Goal: Task Accomplishment & Management: Manage account settings

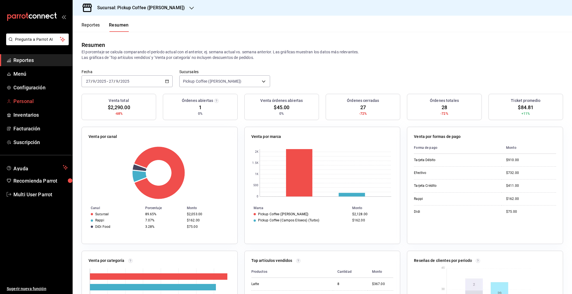
click at [29, 104] on span "Personal" at bounding box center [40, 102] width 55 height 8
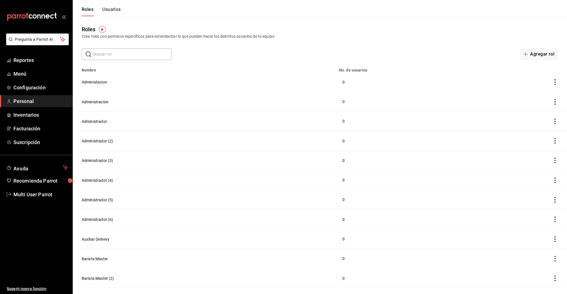
click at [115, 10] on button "Usuarios" at bounding box center [111, 12] width 18 height 10
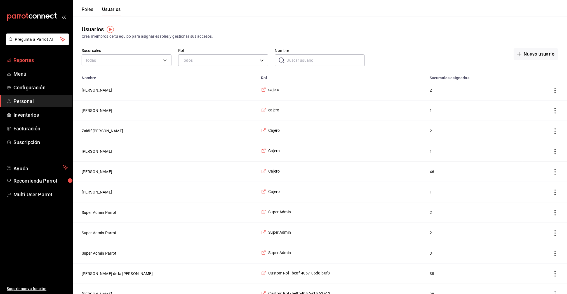
click at [23, 60] on span "Reportes" at bounding box center [40, 60] width 55 height 8
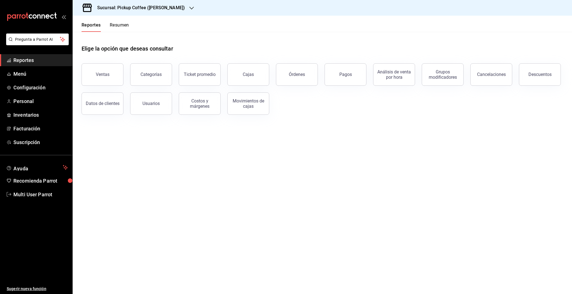
click at [160, 10] on h3 "Sucursal: Pickup Coffee (Campos Eliseos)" at bounding box center [139, 7] width 92 height 7
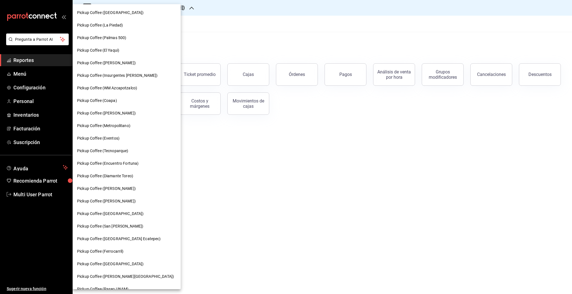
click at [122, 39] on span "Pickup Coffee (Palmas 500)" at bounding box center [101, 38] width 49 height 6
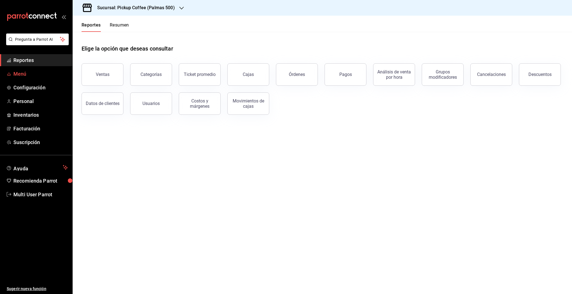
click at [23, 77] on span "Menú" at bounding box center [40, 74] width 55 height 8
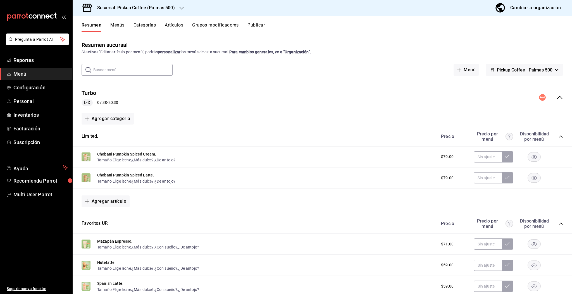
click at [120, 27] on button "Menús" at bounding box center [117, 27] width 14 height 10
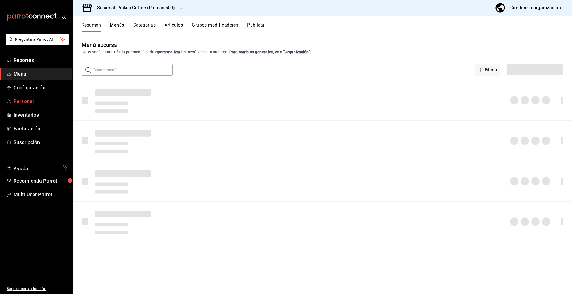
click at [26, 103] on span "Personal" at bounding box center [40, 102] width 55 height 8
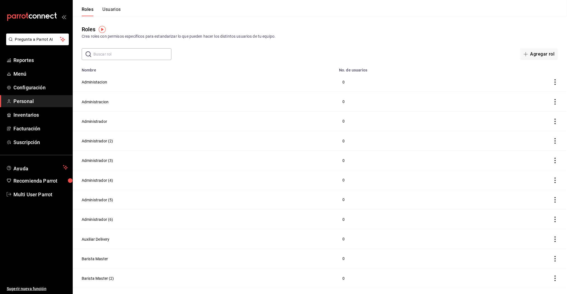
click at [108, 11] on button "Usuarios" at bounding box center [111, 12] width 18 height 10
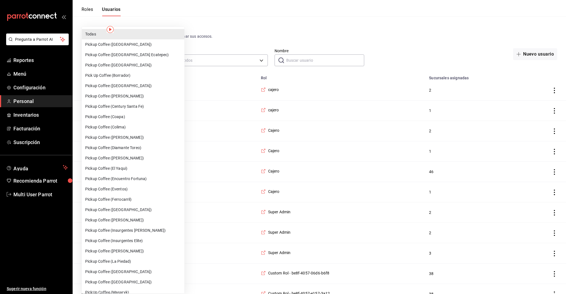
click at [189, 60] on div at bounding box center [286, 147] width 572 height 294
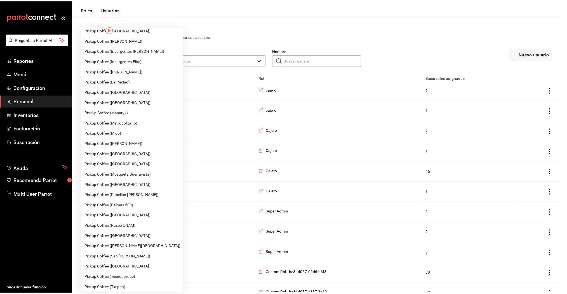
scroll to position [181, 0]
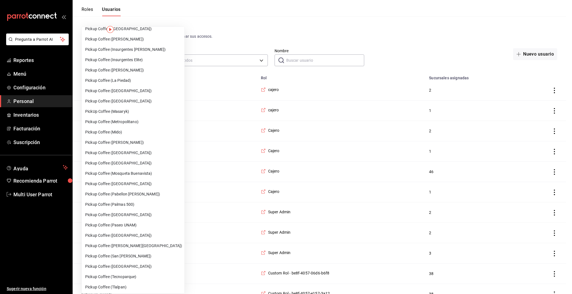
click at [130, 205] on li "Pickup Coffee (Palmas 500)" at bounding box center [133, 205] width 103 height 10
type input "97659e3b-12d8-40e7-a07a-c4def45e40b1"
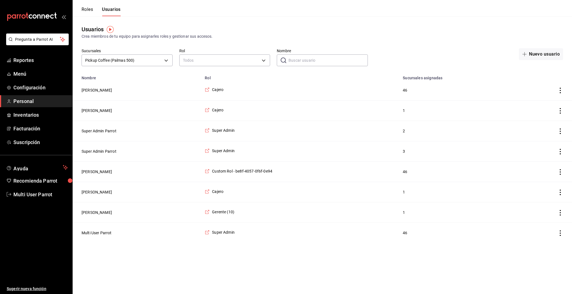
click at [96, 218] on td "[PERSON_NAME]" at bounding box center [137, 213] width 129 height 20
click at [94, 215] on button "[PERSON_NAME]" at bounding box center [97, 213] width 30 height 6
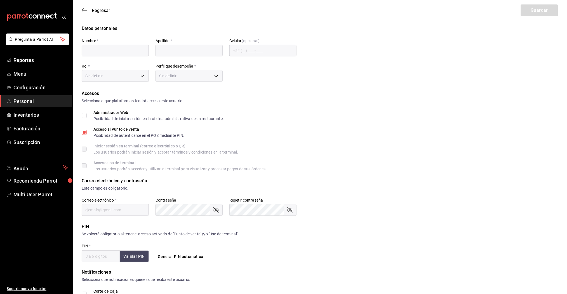
type input "[PERSON_NAME]"
type input "[GEOGRAPHIC_DATA]"
checkbox input "true"
type input "[EMAIL_ADDRESS][DOMAIN_NAME]"
type input "1774"
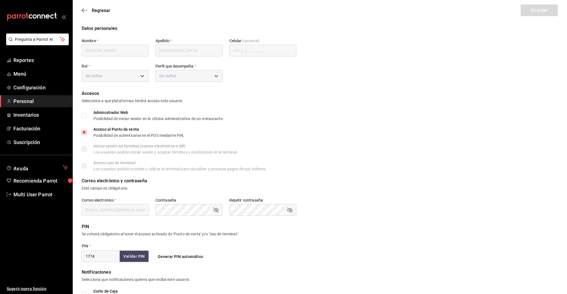
type input "7726d1a5-de47-4afb-89a0-c8ba825db1b5"
type input "MANAGER"
checkbox input "true"
click at [83, 12] on icon "button" at bounding box center [85, 10] width 6 height 5
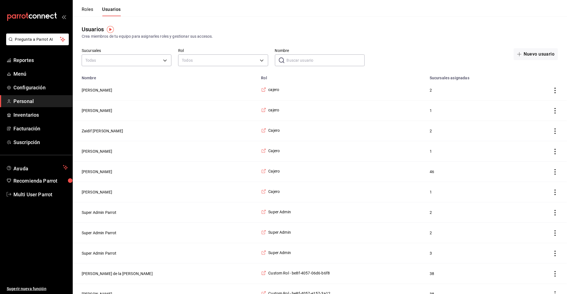
click at [298, 60] on input "Nombre" at bounding box center [325, 60] width 78 height 11
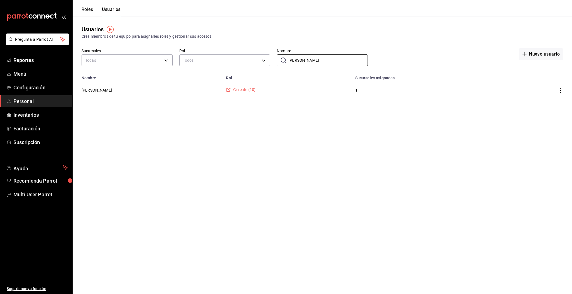
type input "[PERSON_NAME]"
click at [233, 88] on span "Gerente (10)" at bounding box center [244, 90] width 22 height 6
click at [23, 63] on span "Reportes" at bounding box center [40, 60] width 55 height 8
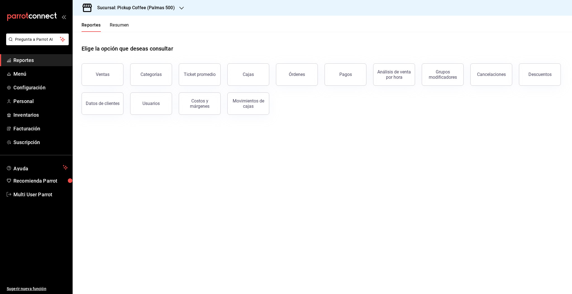
click at [123, 26] on button "Resumen" at bounding box center [119, 27] width 19 height 10
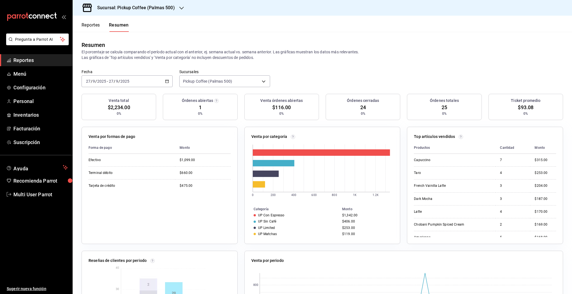
click at [162, 80] on div "2025-09-27 27 / 9 / 2025 - 2025-09-27 27 / 9 / 2025" at bounding box center [127, 81] width 91 height 12
click at [93, 115] on li "Ayer" at bounding box center [108, 111] width 52 height 13
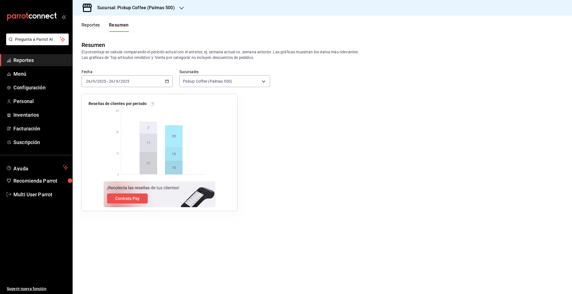
click at [146, 84] on div "2025-09-26 26 / 9 / 2025 - 2025-09-26 26 / 9 / 2025" at bounding box center [127, 81] width 91 height 12
click at [90, 101] on li "Hoy" at bounding box center [108, 98] width 52 height 13
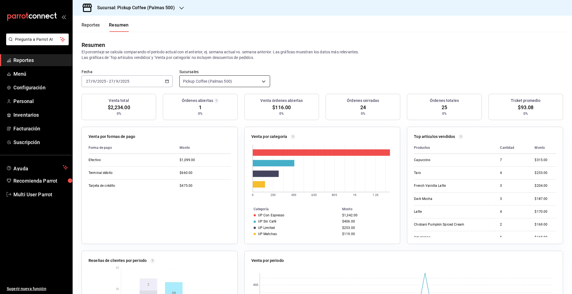
click at [231, 78] on body "Pregunta a Parrot AI Reportes Menú Configuración Personal Inventarios Facturaci…" at bounding box center [286, 147] width 572 height 294
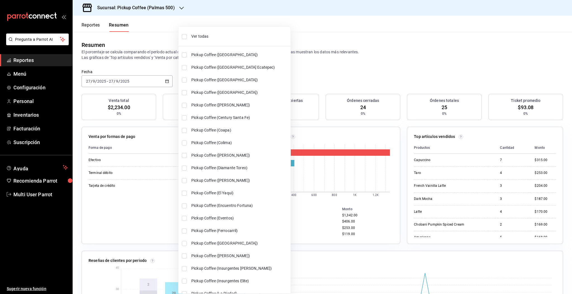
click at [190, 68] on li "Pickup Coffee ([GEOGRAPHIC_DATA] Ecatepec)" at bounding box center [235, 67] width 112 height 13
type input "[object Object],[object Object]"
checkbox input "true"
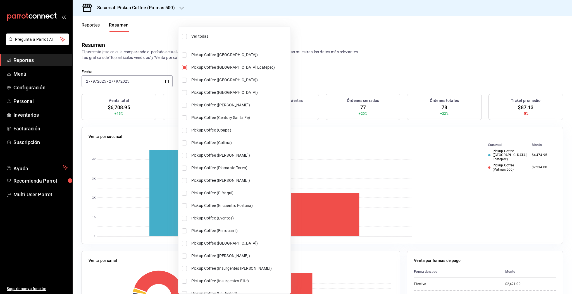
drag, startPoint x: 568, startPoint y: 98, endPoint x: 566, endPoint y: 144, distance: 46.5
click at [566, 144] on div at bounding box center [286, 147] width 572 height 294
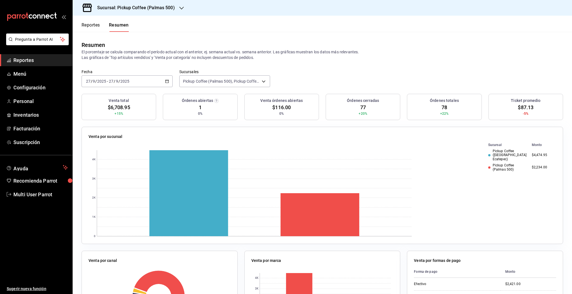
click at [150, 5] on h3 "Sucursal: Pickup Coffee (Palmas 500)" at bounding box center [134, 7] width 82 height 7
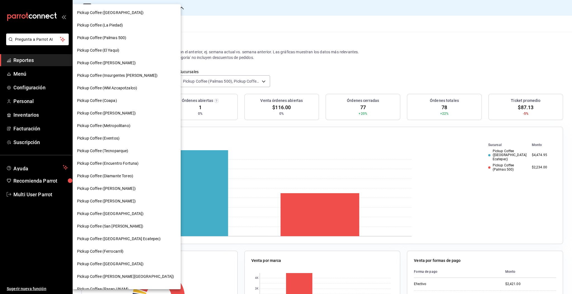
click at [183, 33] on div at bounding box center [286, 147] width 572 height 294
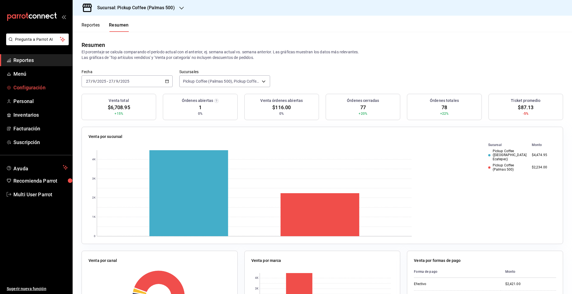
click at [35, 86] on span "Configuración" at bounding box center [40, 88] width 55 height 8
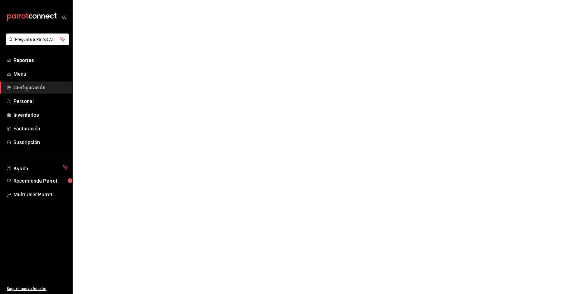
click at [37, 86] on span "Configuración" at bounding box center [40, 88] width 55 height 8
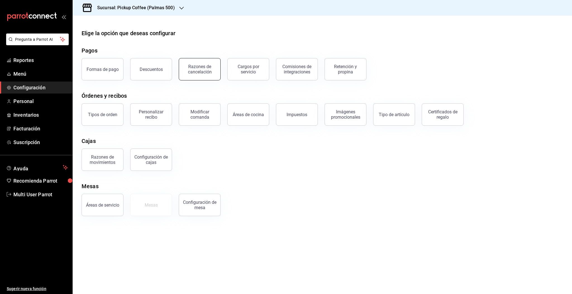
click at [195, 72] on div "Razones de cancelación" at bounding box center [200, 69] width 35 height 11
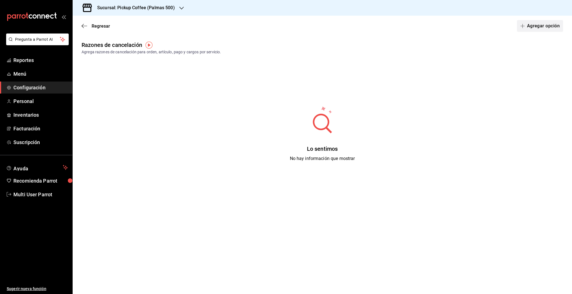
click at [527, 27] on span "button" at bounding box center [524, 26] width 7 height 4
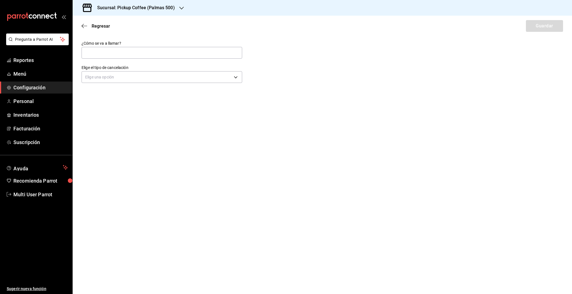
click at [173, 8] on h3 "Sucursal: Pickup Coffee (Palmas 500)" at bounding box center [134, 7] width 82 height 7
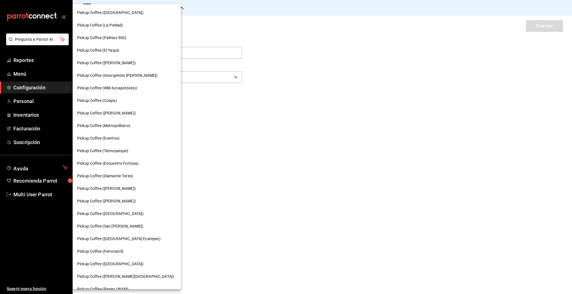
click at [119, 63] on span "Pickup Coffee ([PERSON_NAME])" at bounding box center [106, 63] width 59 height 6
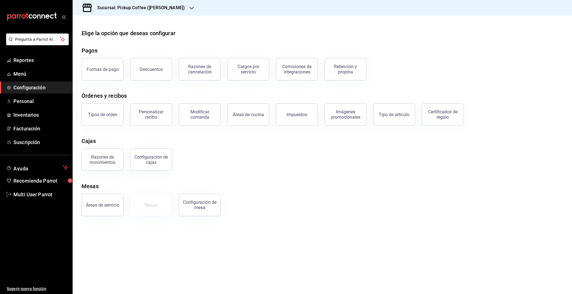
click at [139, 6] on h3 "Sucursal: Pickup Coffee (WM Miramontes)" at bounding box center [139, 7] width 92 height 7
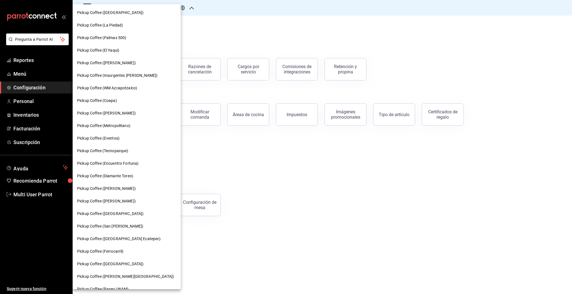
click at [117, 115] on span "Pickup Coffee ([PERSON_NAME])" at bounding box center [106, 113] width 59 height 6
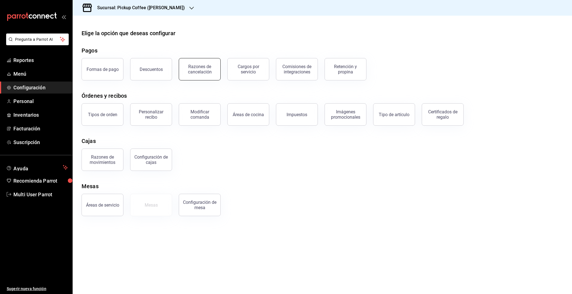
click at [198, 75] on button "Razones de cancelación" at bounding box center [200, 69] width 42 height 22
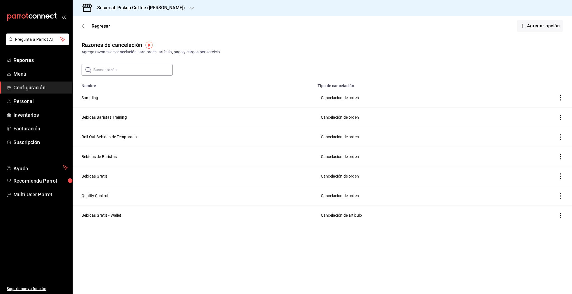
click at [135, 10] on h3 "Sucursal: Pickup Coffee (Campos Eliseos)" at bounding box center [139, 7] width 92 height 7
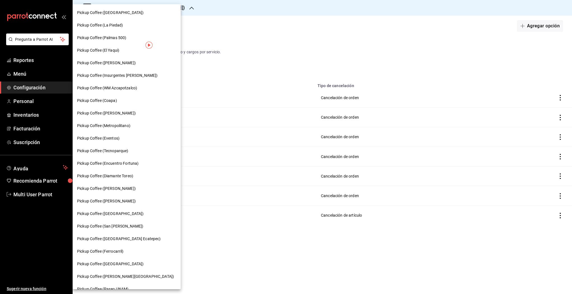
click at [120, 38] on span "Pickup Coffee (Palmas 500)" at bounding box center [101, 38] width 49 height 6
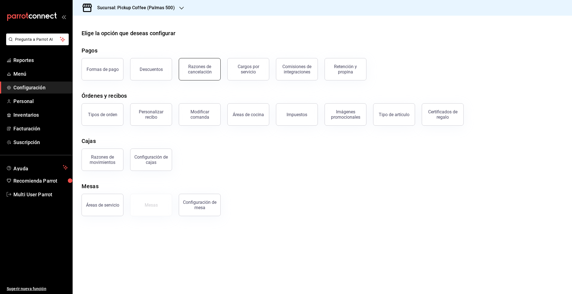
click at [198, 75] on button "Razones de cancelación" at bounding box center [200, 69] width 42 height 22
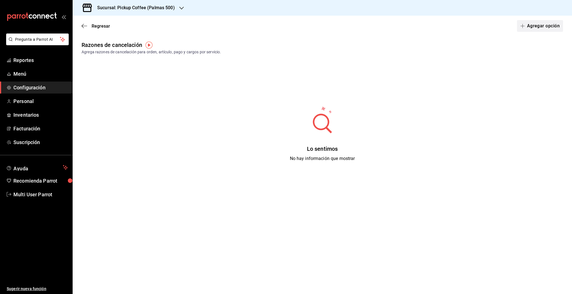
click at [530, 28] on button "Agregar opción" at bounding box center [540, 26] width 46 height 12
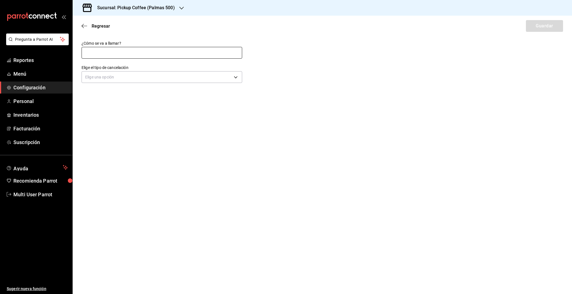
click at [159, 54] on input "text" at bounding box center [162, 53] width 161 height 12
type input "Sampling"
click at [136, 79] on body "Pregunta a Parrot AI Reportes Menú Configuración Personal Inventarios Facturaci…" at bounding box center [286, 147] width 572 height 294
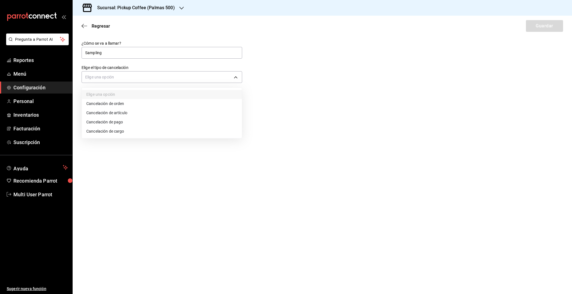
click at [127, 79] on div at bounding box center [286, 147] width 572 height 294
click at [127, 79] on body "Pregunta a Parrot AI Reportes Menú Configuración Personal Inventarios Facturaci…" at bounding box center [286, 147] width 572 height 294
click at [122, 104] on li "Cancelación de orden" at bounding box center [162, 103] width 160 height 9
type input "ORDER"
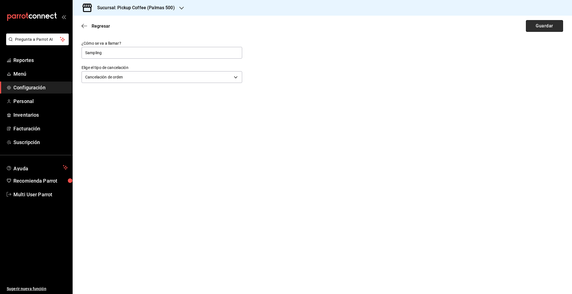
click at [542, 25] on button "Guardar" at bounding box center [544, 26] width 37 height 12
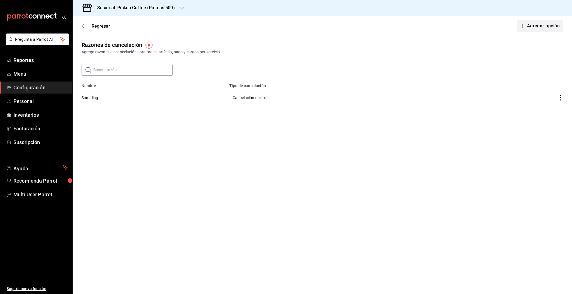
click at [523, 29] on button "Agregar opción" at bounding box center [540, 26] width 46 height 12
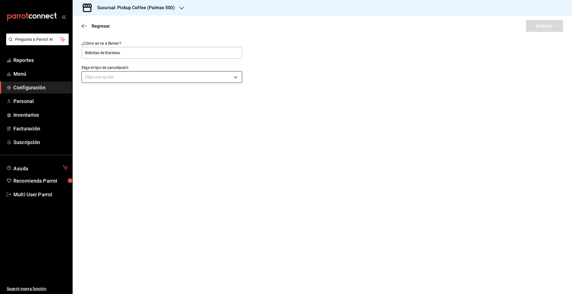
type input "Bebidas de Baristas"
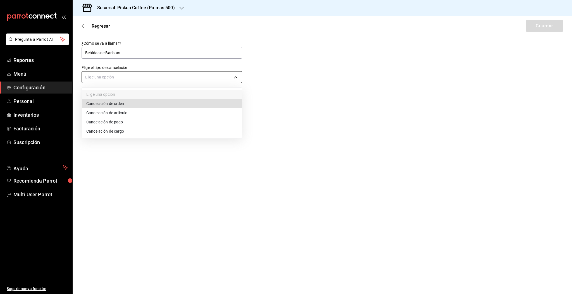
click at [115, 76] on body "Pregunta a Parrot AI Reportes Menú Configuración Personal Inventarios Facturaci…" at bounding box center [286, 147] width 572 height 294
click at [118, 131] on li "Cancelación de cargo" at bounding box center [162, 131] width 160 height 9
type input "SERVICE_CHARGE"
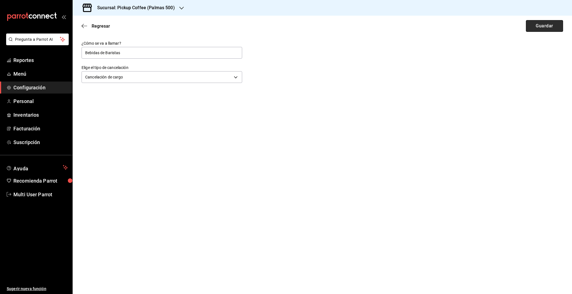
click at [543, 27] on button "Guardar" at bounding box center [544, 26] width 37 height 12
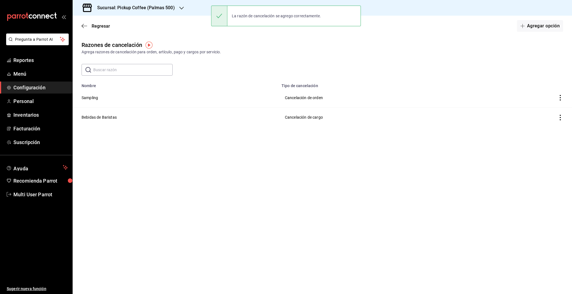
click at [148, 70] on input "text" at bounding box center [132, 69] width 79 height 11
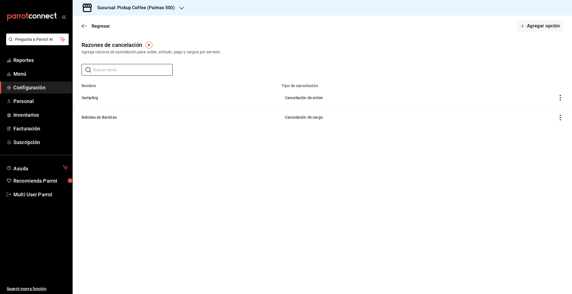
click at [206, 168] on main "Regresar Agregar opción Razones de cancelación Agrega razones de cancelación pa…" at bounding box center [323, 155] width 500 height 279
click at [536, 23] on button "Agregar opción" at bounding box center [540, 26] width 46 height 12
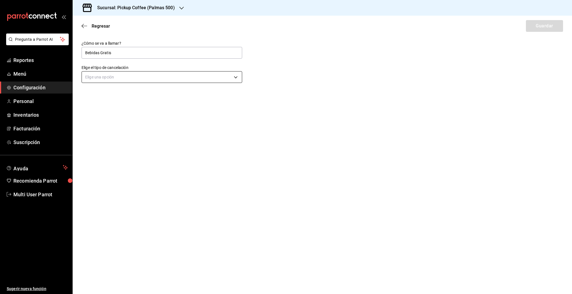
type input "Bebidas Gratis"
click at [217, 79] on body "Pregunta a Parrot AI Reportes Menú Configuración Personal Inventarios Facturaci…" at bounding box center [286, 147] width 572 height 294
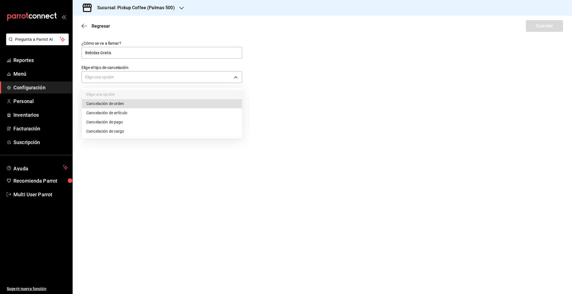
click at [114, 102] on li "Cancelación de orden" at bounding box center [162, 103] width 160 height 9
type input "ORDER"
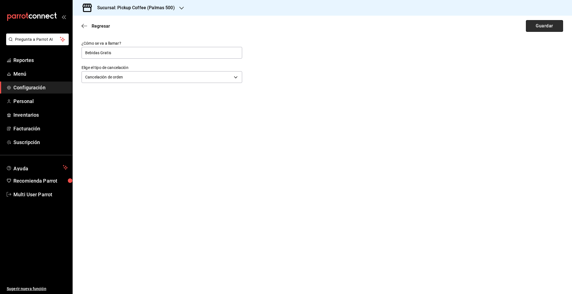
click at [549, 25] on button "Guardar" at bounding box center [544, 26] width 37 height 12
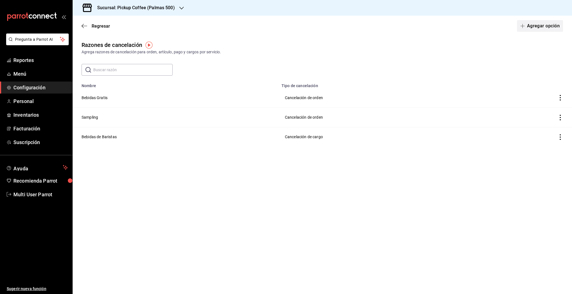
click at [542, 26] on button "Agregar opción" at bounding box center [540, 26] width 46 height 12
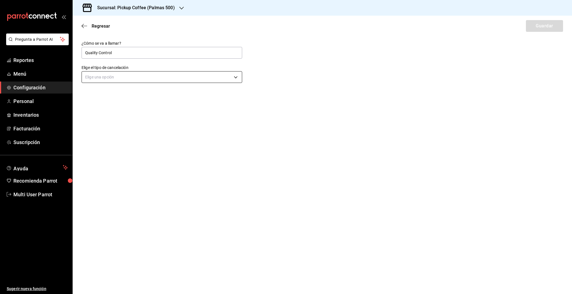
type input "Quality Control"
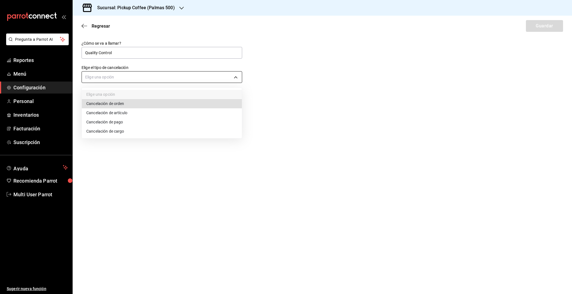
click at [109, 79] on body "Pregunta a Parrot AI Reportes Menú Configuración Personal Inventarios Facturaci…" at bounding box center [286, 147] width 572 height 294
click at [115, 106] on li "Cancelación de orden" at bounding box center [162, 103] width 160 height 9
type input "ORDER"
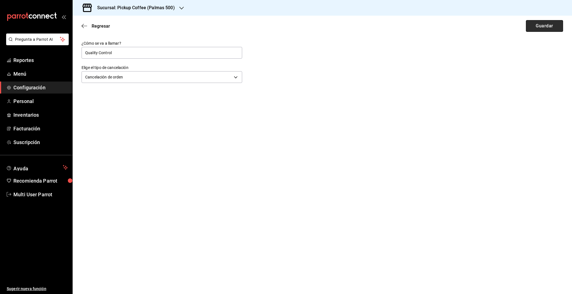
click at [544, 26] on button "Guardar" at bounding box center [544, 26] width 37 height 12
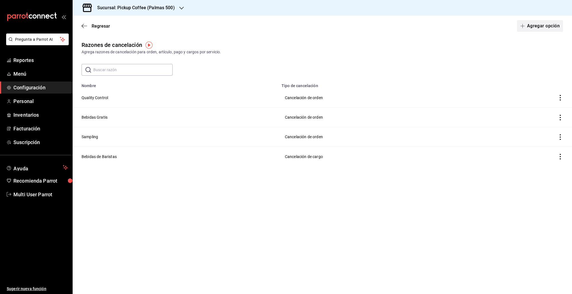
click at [540, 28] on button "Agregar opción" at bounding box center [540, 26] width 46 height 12
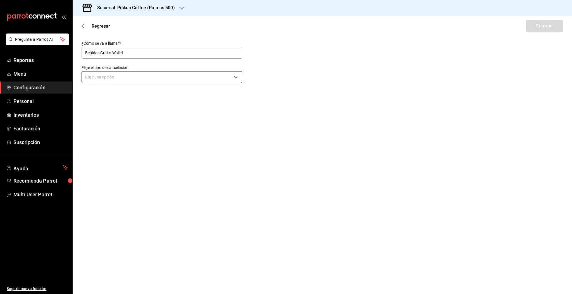
type input "Bebidas Gratis-Wallet"
click at [98, 78] on body "Pregunta a Parrot AI Reportes Menú Configuración Personal Inventarios Facturaci…" at bounding box center [286, 147] width 572 height 294
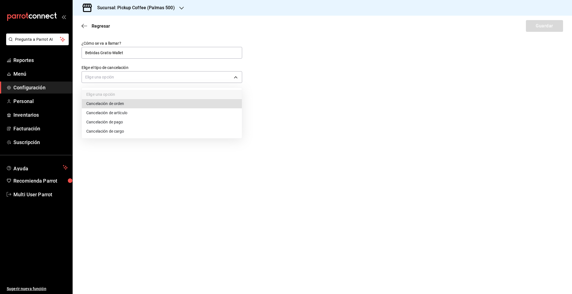
click at [109, 106] on li "Cancelación de orden" at bounding box center [162, 103] width 160 height 9
type input "ORDER"
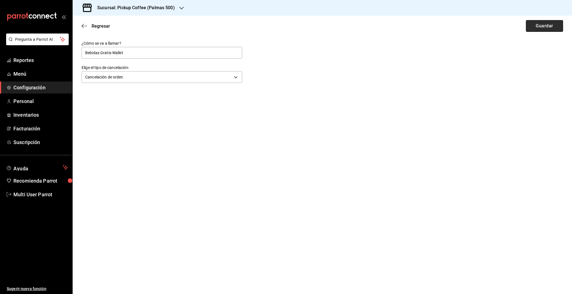
click at [544, 30] on button "Guardar" at bounding box center [544, 26] width 37 height 12
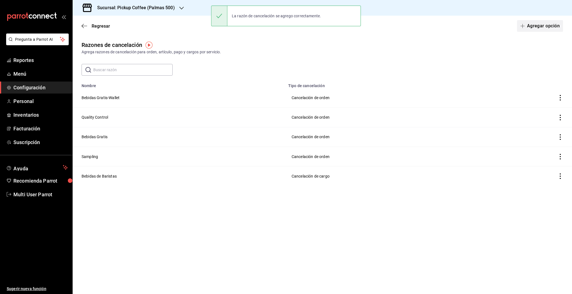
click at [537, 26] on button "Agregar opción" at bounding box center [540, 26] width 46 height 12
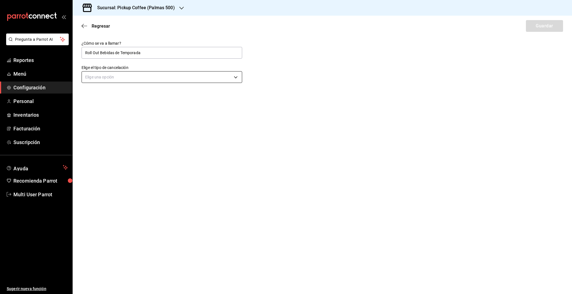
type input "Roll Out Bebidas de Temporada"
click at [120, 75] on body "Pregunta a Parrot AI Reportes Menú Configuración Personal Inventarios Facturaci…" at bounding box center [286, 147] width 572 height 294
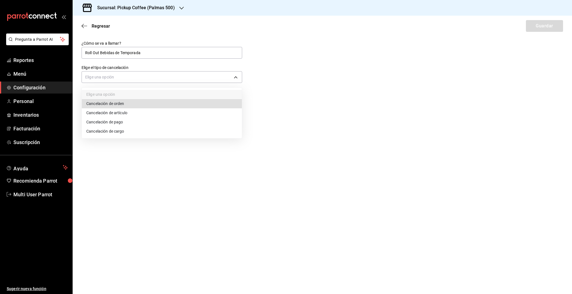
click at [125, 108] on li "Cancelación de orden" at bounding box center [162, 103] width 160 height 9
type input "ORDER"
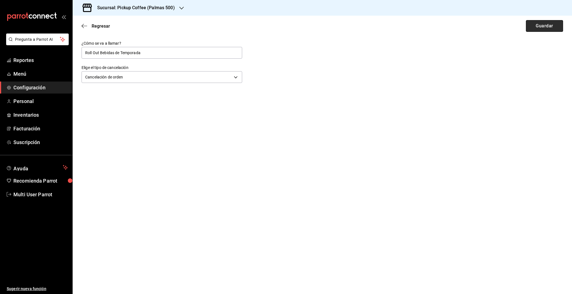
click at [553, 28] on button "Guardar" at bounding box center [544, 26] width 37 height 12
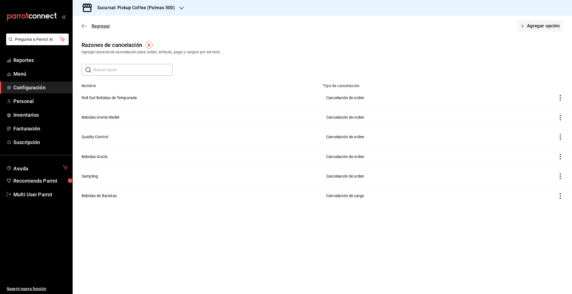
click at [93, 25] on span "Regresar" at bounding box center [101, 25] width 18 height 5
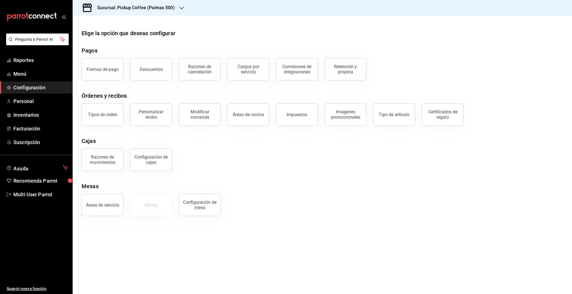
click at [454, 58] on div "Formas de pago Descuentos Razones de cancelación Cargos por servicio Comisiones…" at bounding box center [319, 65] width 489 height 29
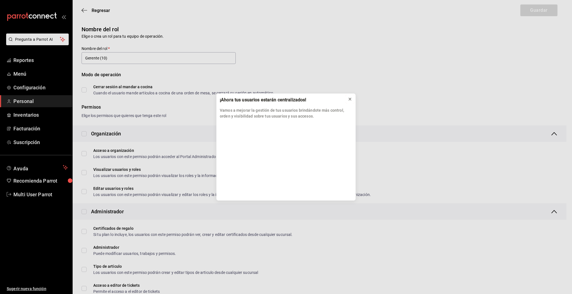
click at [350, 99] on icon at bounding box center [350, 99] width 2 height 2
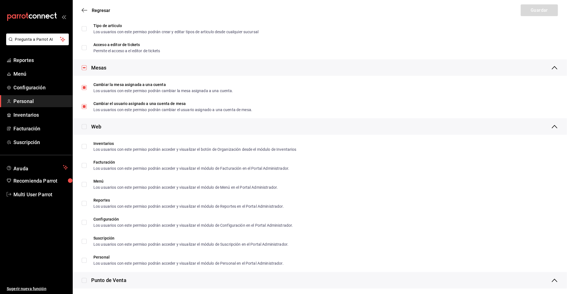
scroll to position [242, 0]
drag, startPoint x: 566, startPoint y: 119, endPoint x: 569, endPoint y: 116, distance: 4.5
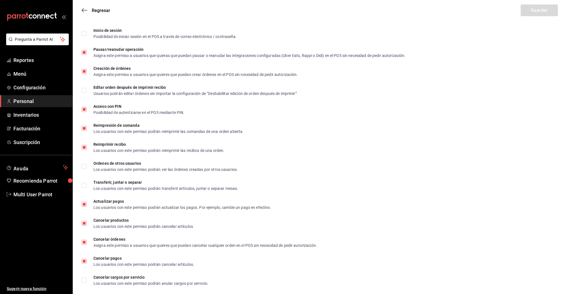
scroll to position [838, 0]
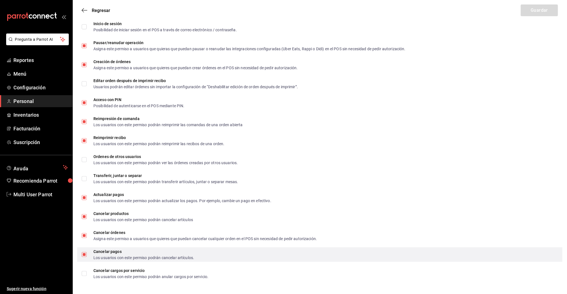
click at [87, 253] on span "Cancelar pagos Los usuarios con este permiso podrán cancelar artículos." at bounding box center [140, 255] width 107 height 10
click at [87, 253] on input "Cancelar pagos Los usuarios con este permiso podrán cancelar artículos." at bounding box center [84, 254] width 5 height 5
click at [87, 253] on span "Cancelar pagos Los usuarios con este permiso podrán cancelar artículos." at bounding box center [140, 255] width 107 height 10
click at [87, 253] on input "Cancelar pagos Los usuarios con este permiso podrán cancelar artículos." at bounding box center [84, 254] width 5 height 5
checkbox input "true"
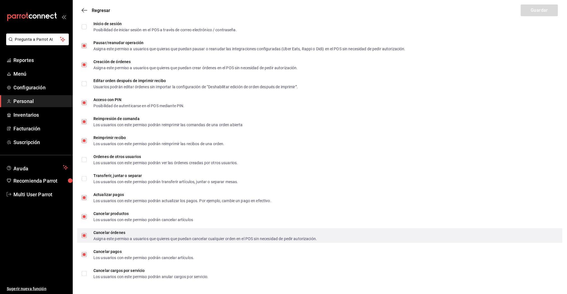
click at [86, 236] on input "Cancelar órdenes Asigna este permiso a usuarios que quieres que puedan cancelar…" at bounding box center [84, 235] width 5 height 5
click at [88, 234] on span "Cancelar órdenes Asigna este permiso a usuarios que quieres que puedan cancelar…" at bounding box center [202, 236] width 230 height 10
click at [87, 234] on input "Cancelar órdenes Asigna este permiso a usuarios que quieres que puedan cancelar…" at bounding box center [84, 235] width 5 height 5
click at [88, 234] on span "Cancelar órdenes Asigna este permiso a usuarios que quieres que puedan cancelar…" at bounding box center [202, 236] width 230 height 10
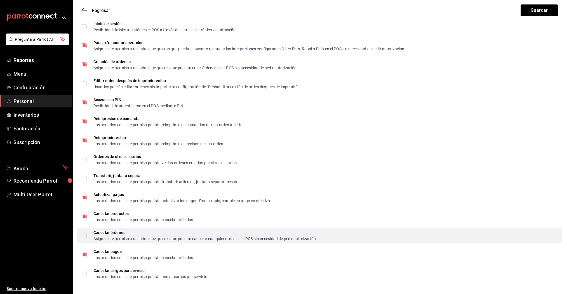
click at [87, 234] on input "Cancelar órdenes Asigna este permiso a usuarios que quieres que puedan cancelar…" at bounding box center [84, 235] width 5 height 5
checkbox input "true"
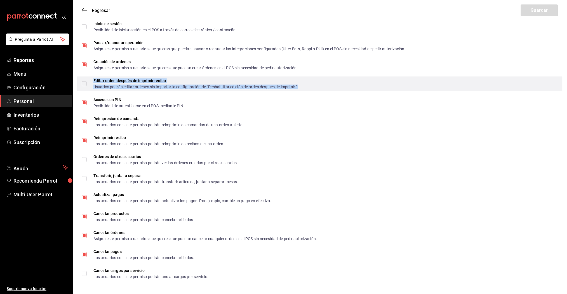
click at [100, 88] on div "Usuarios podrán editar órdenes sin importar la configuración de “Deshabilitar e…" at bounding box center [195, 87] width 204 height 4
click at [86, 85] on input "Editar orden después de imprimir recibo Usuarios podrán editar órdenes sin impo…" at bounding box center [84, 83] width 5 height 5
click at [84, 82] on input "Editar orden después de imprimir recibo Usuarios podrán editar órdenes sin impo…" at bounding box center [84, 83] width 5 height 5
checkbox input "true"
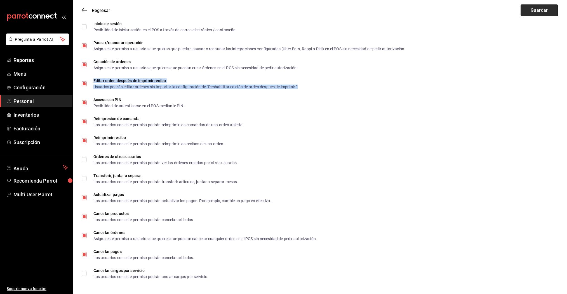
click at [532, 9] on button "Guardar" at bounding box center [538, 10] width 37 height 12
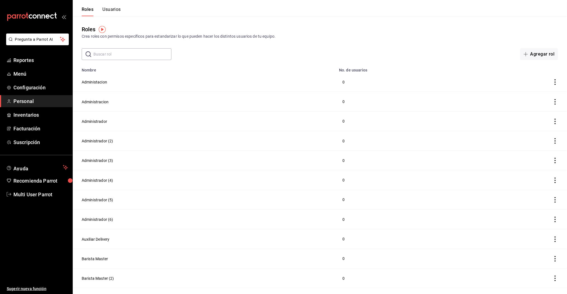
click at [115, 7] on button "Usuarios" at bounding box center [111, 12] width 18 height 10
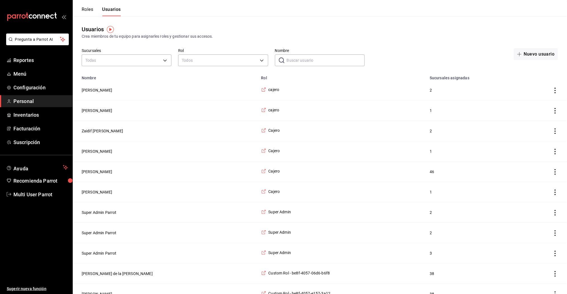
click at [289, 60] on input "Nombre" at bounding box center [325, 60] width 78 height 11
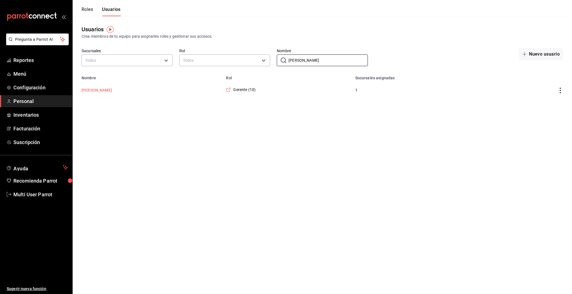
type input "[PERSON_NAME]"
click at [98, 92] on button "[PERSON_NAME]" at bounding box center [97, 90] width 30 height 6
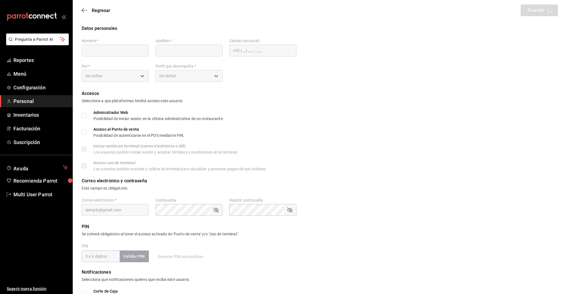
type input "[PERSON_NAME]"
type input "[GEOGRAPHIC_DATA]"
checkbox input "true"
type input "[EMAIL_ADDRESS][DOMAIN_NAME]"
type input "1774"
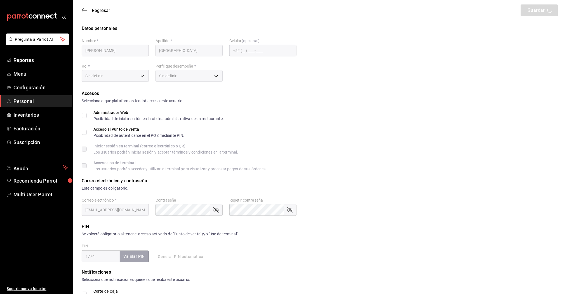
type input "7726d1a5-de47-4afb-89a0-c8ba825db1b5"
type input "MANAGER"
checkbox input "true"
